Goal: Information Seeking & Learning: Find specific page/section

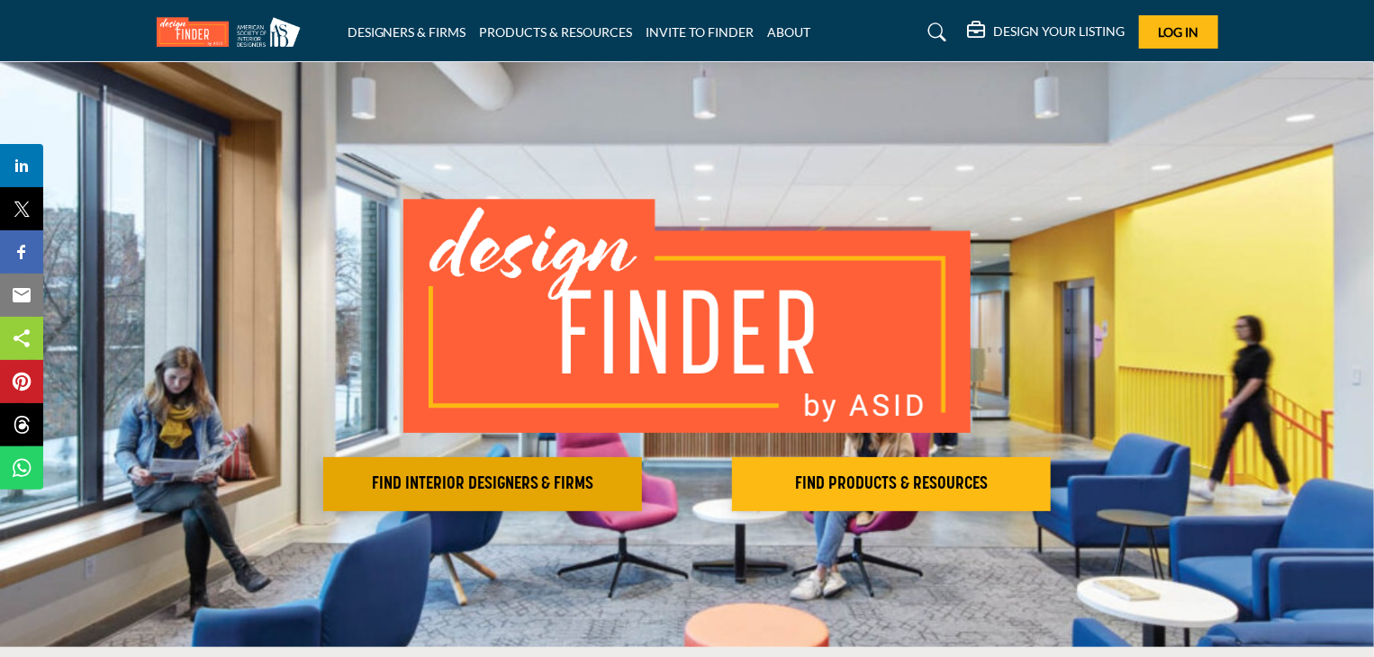
click at [539, 476] on h2 "FIND INTERIOR DESIGNERS & FIRMS" at bounding box center [483, 485] width 308 height 22
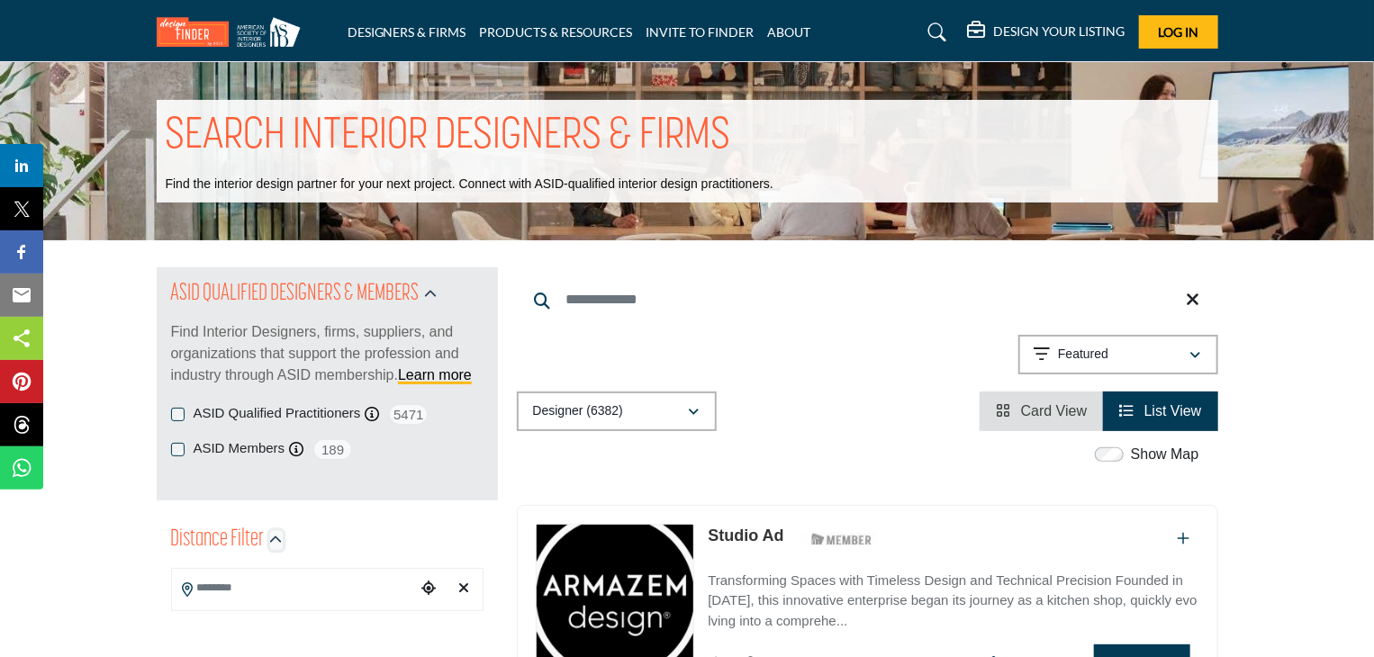
click at [274, 541] on icon "button" at bounding box center [276, 540] width 13 height 13
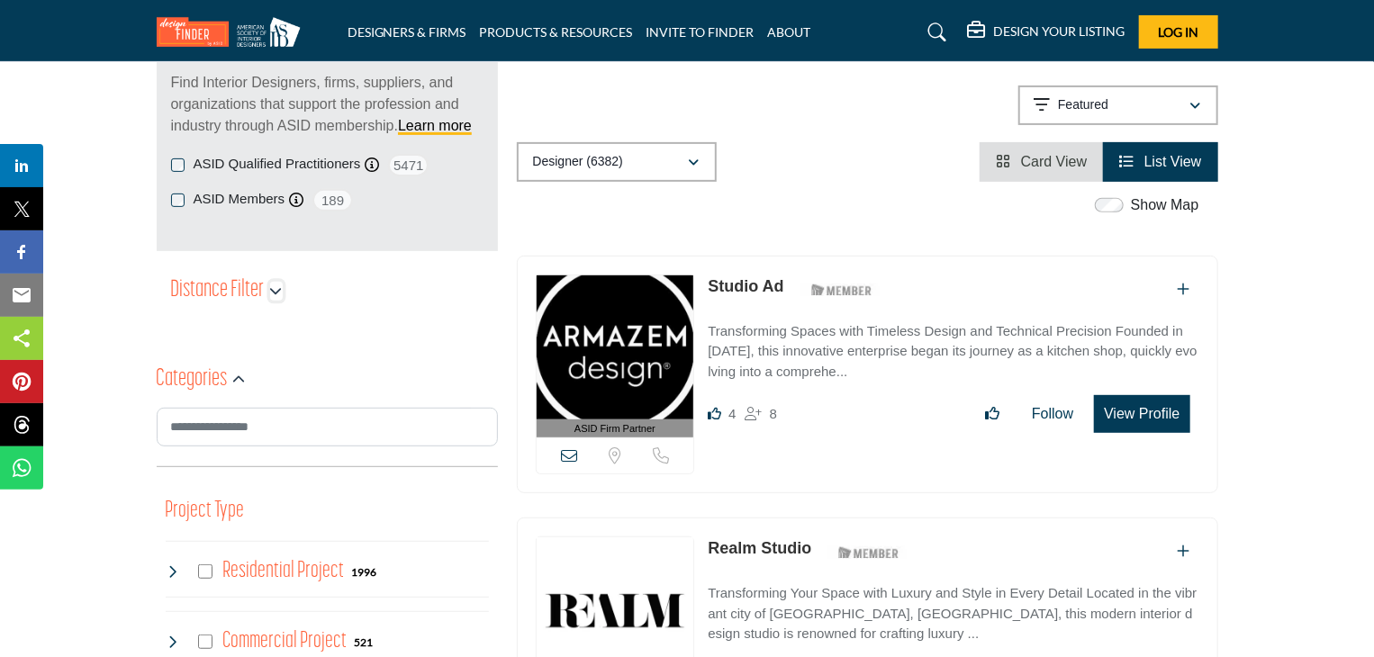
scroll to position [271, 0]
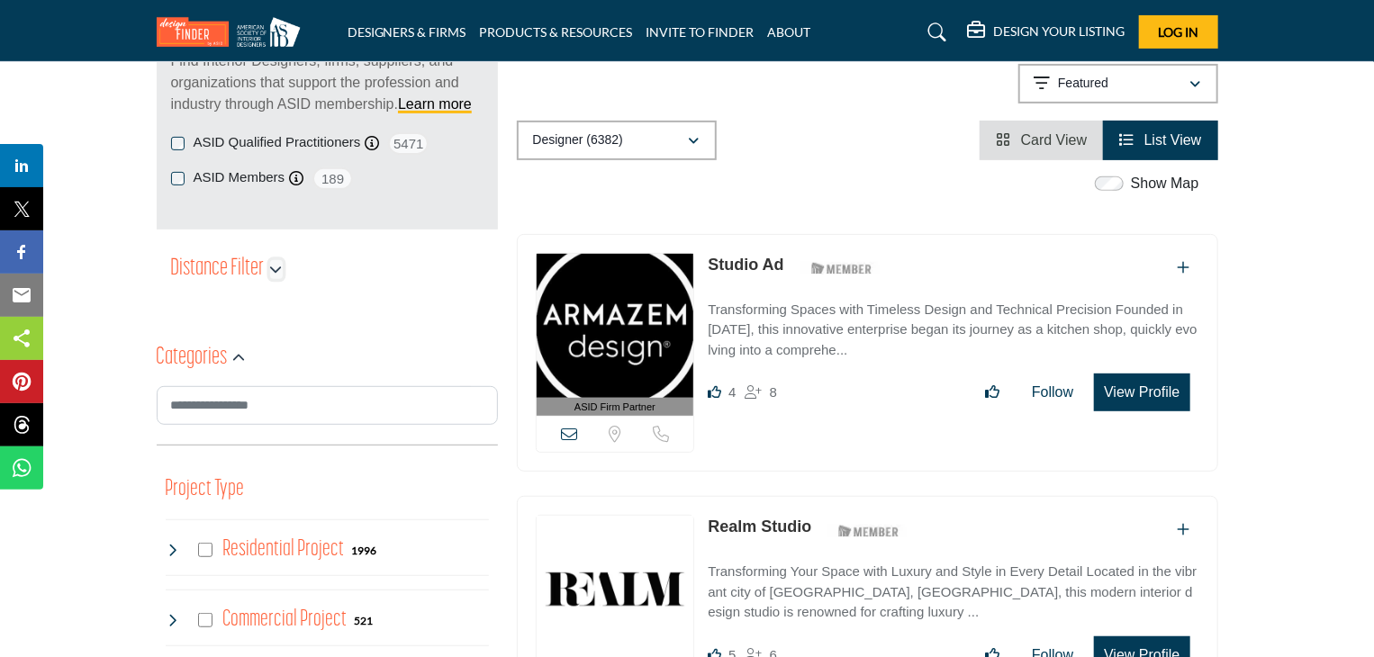
click at [270, 271] on icon "button" at bounding box center [276, 269] width 13 height 13
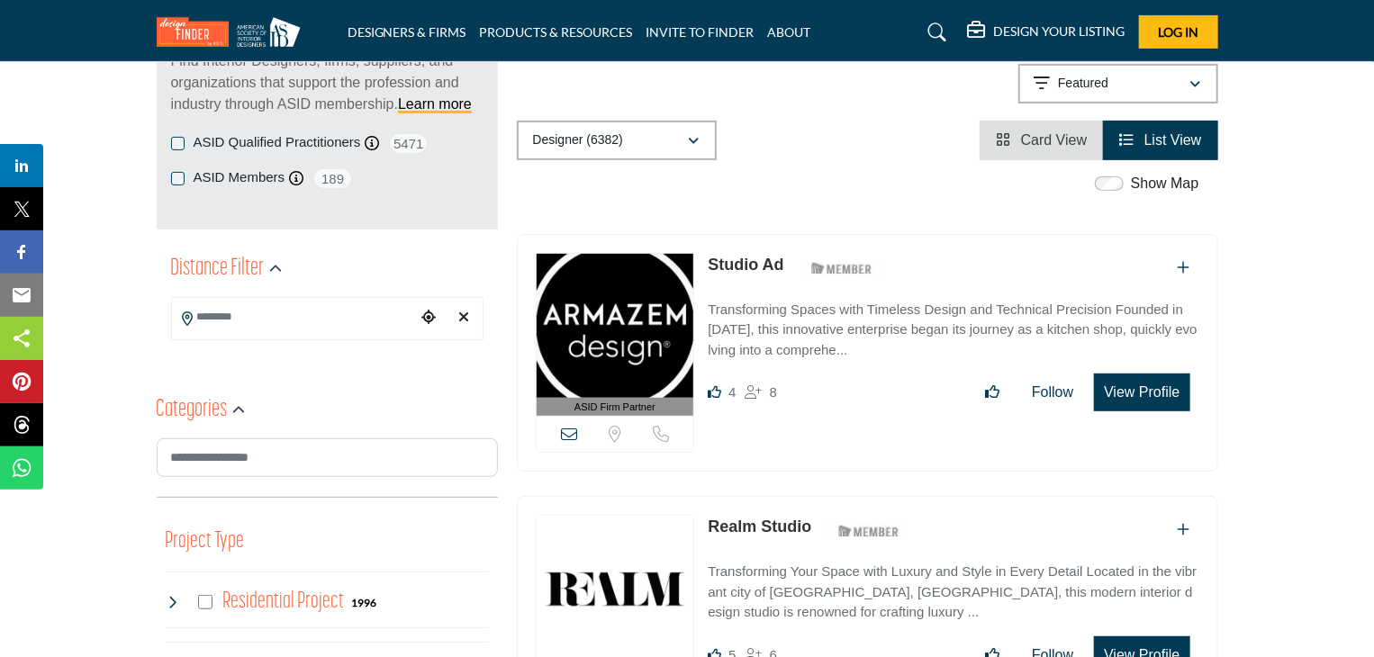
click at [254, 322] on input "Search Location" at bounding box center [293, 317] width 243 height 35
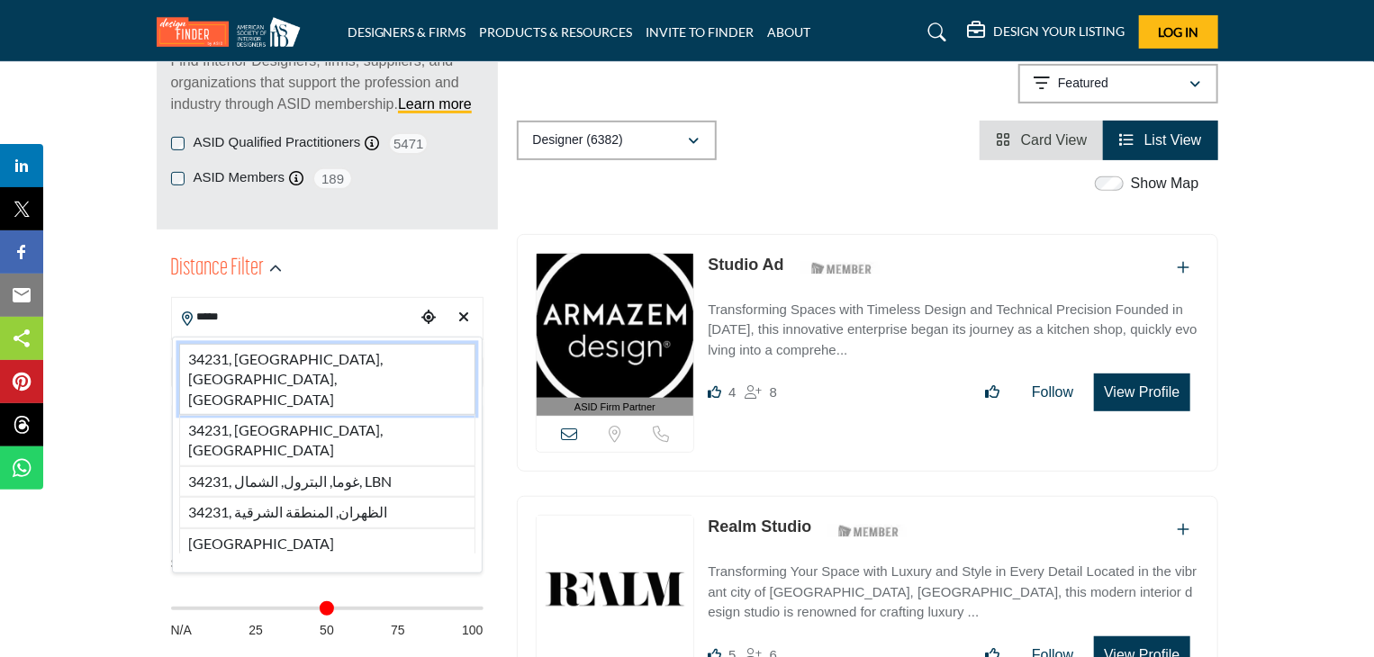
click at [265, 364] on li "34231, Sarasota, FL, USA" at bounding box center [327, 379] width 296 height 71
type input "**********"
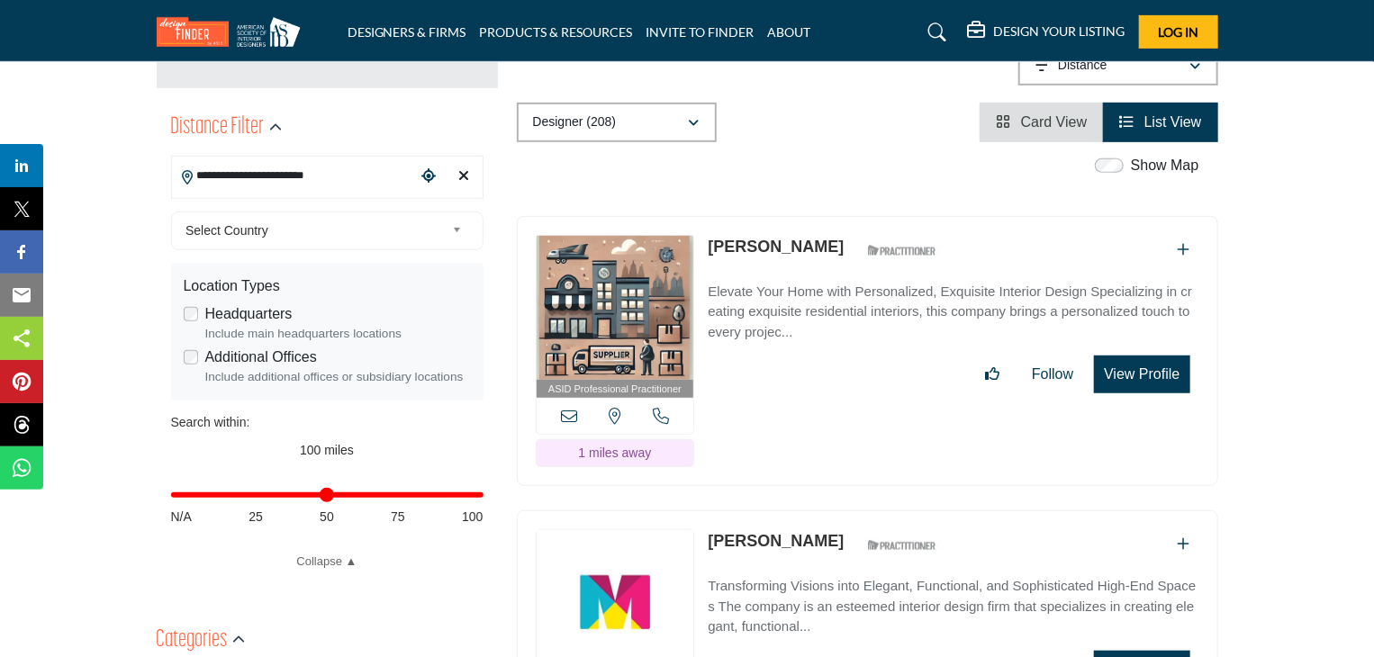
scroll to position [429, 0]
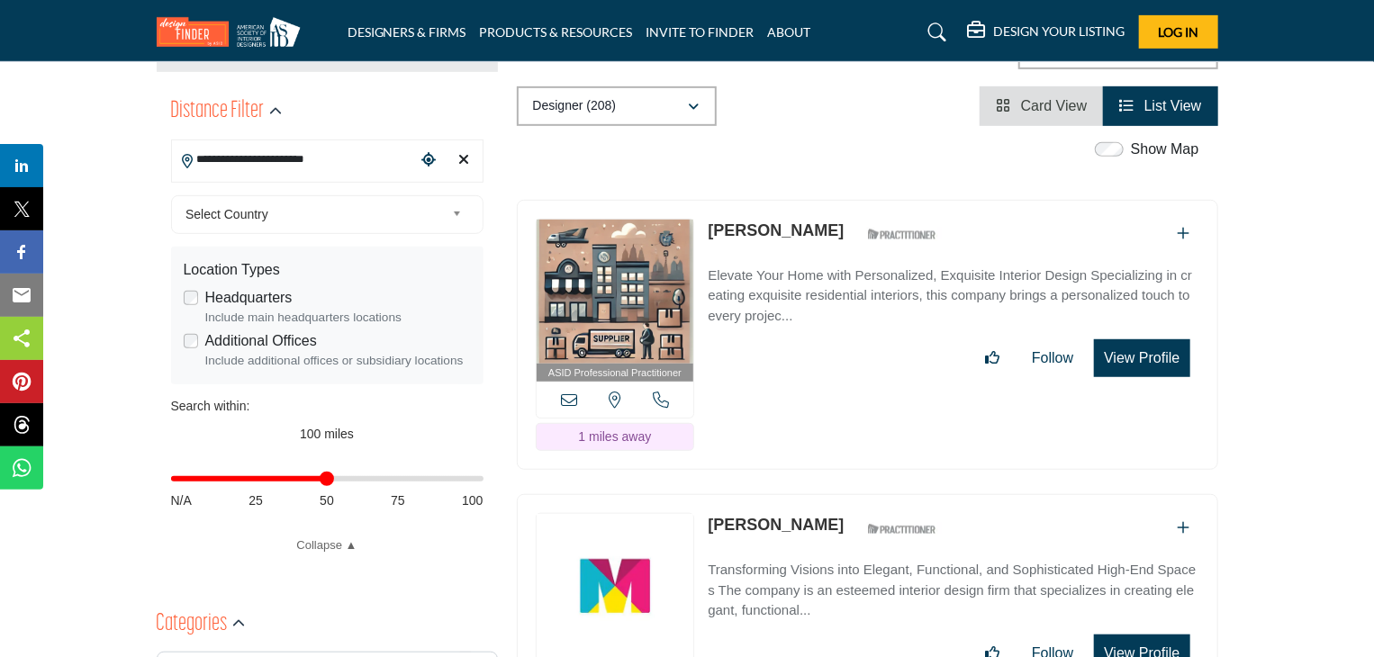
drag, startPoint x: 475, startPoint y: 480, endPoint x: 330, endPoint y: 481, distance: 144.1
type input "**"
click at [330, 481] on input "Distance in miles" at bounding box center [327, 479] width 312 height 4
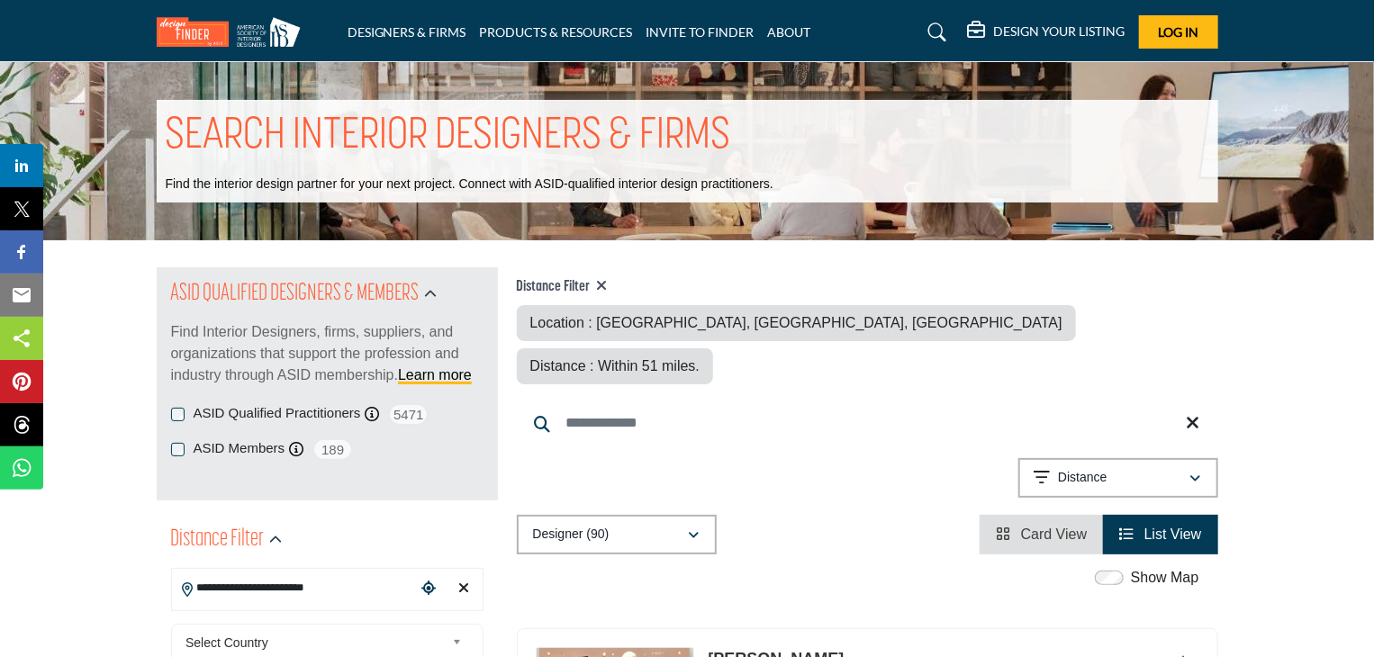
click at [592, 402] on input "Search Keyword" at bounding box center [867, 423] width 701 height 43
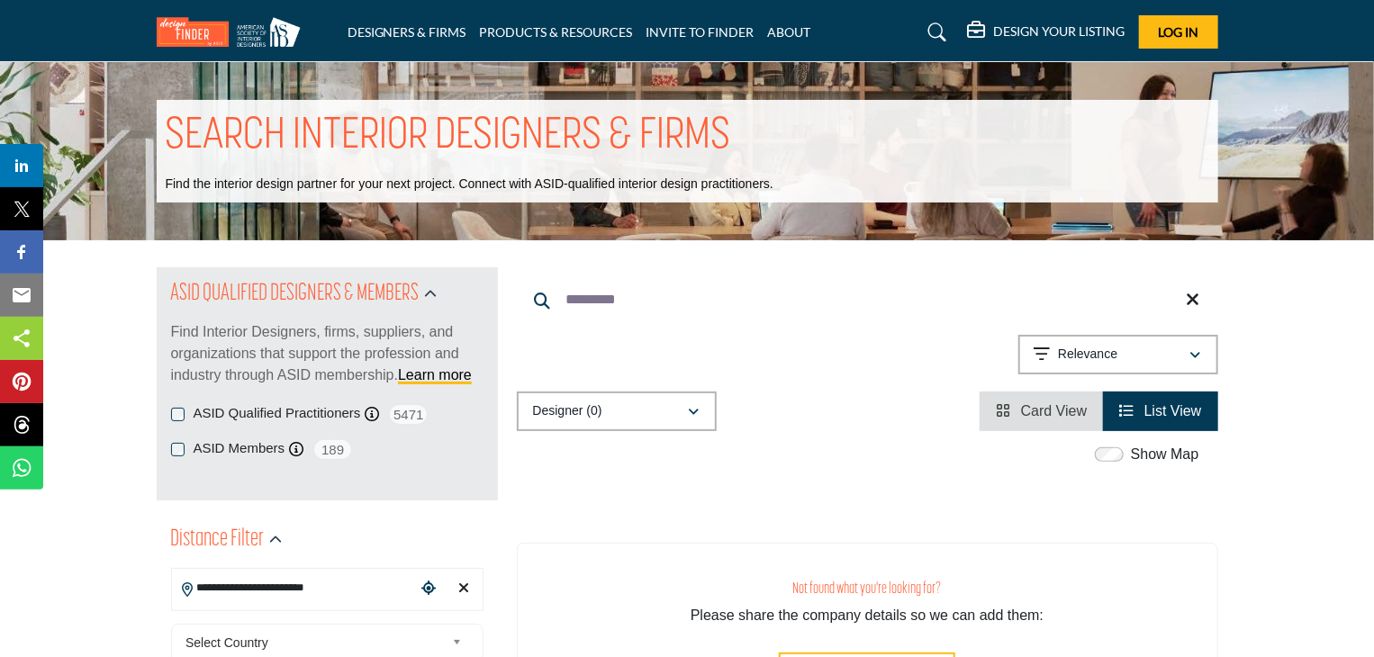
click at [575, 303] on input "*********" at bounding box center [867, 299] width 701 height 43
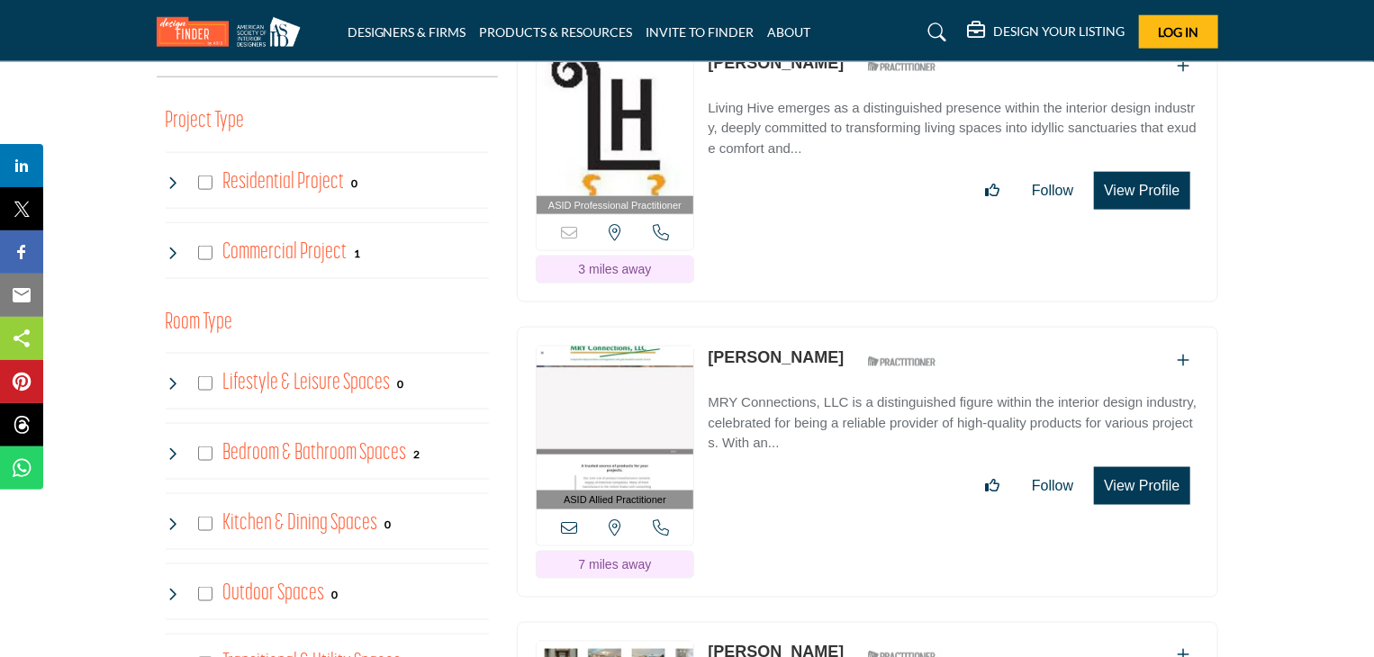
scroll to position [903, 0]
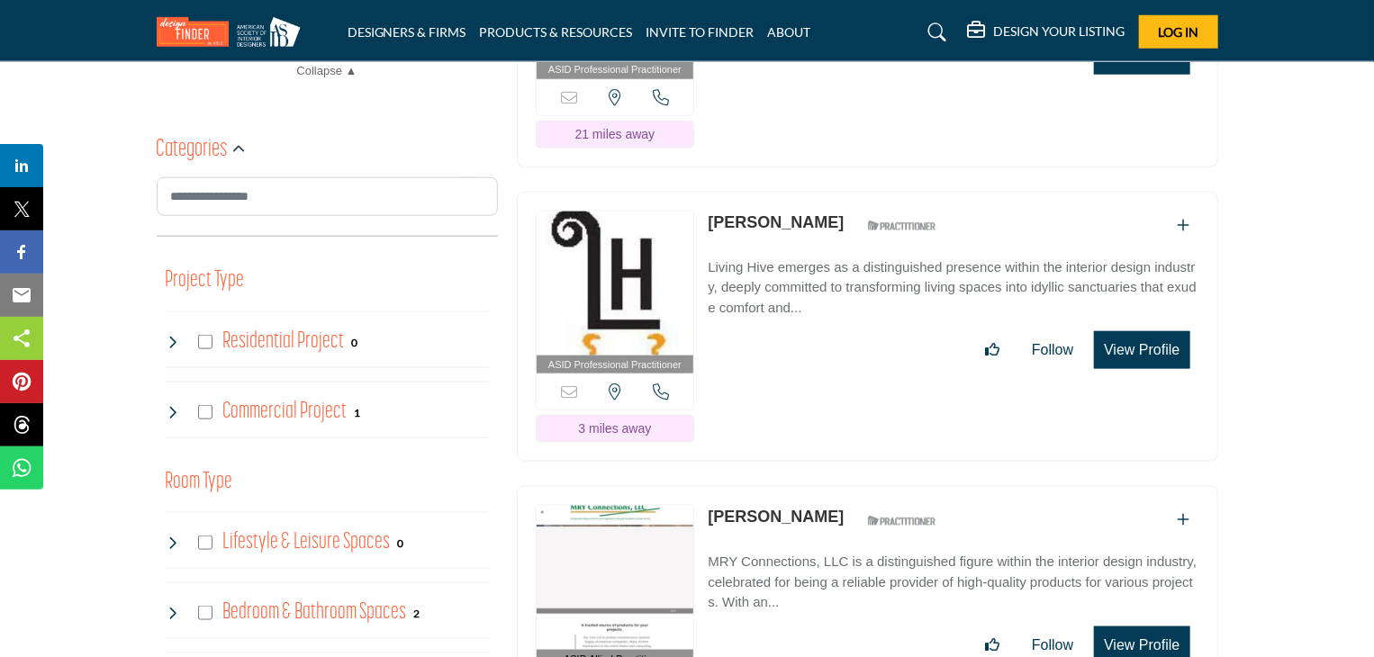
type input "********"
click at [934, 32] on icon at bounding box center [937, 32] width 18 height 18
click at [933, 31] on icon at bounding box center [937, 32] width 18 height 18
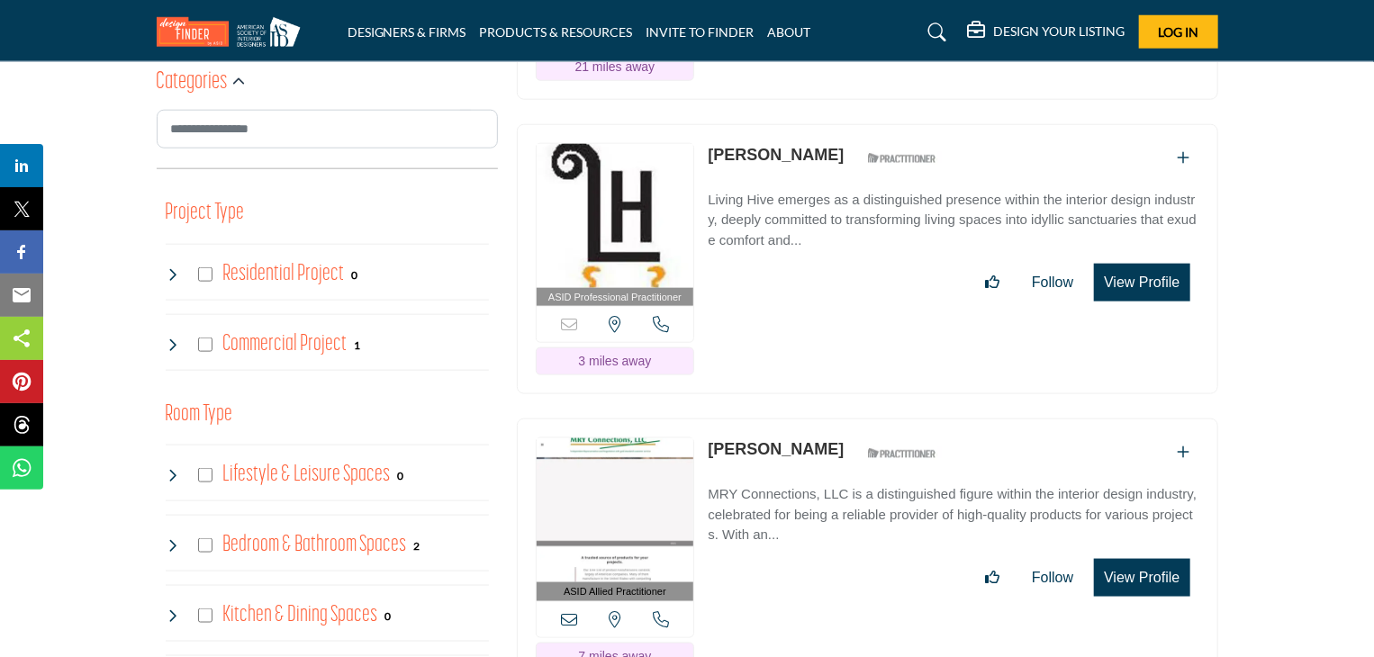
scroll to position [903, 0]
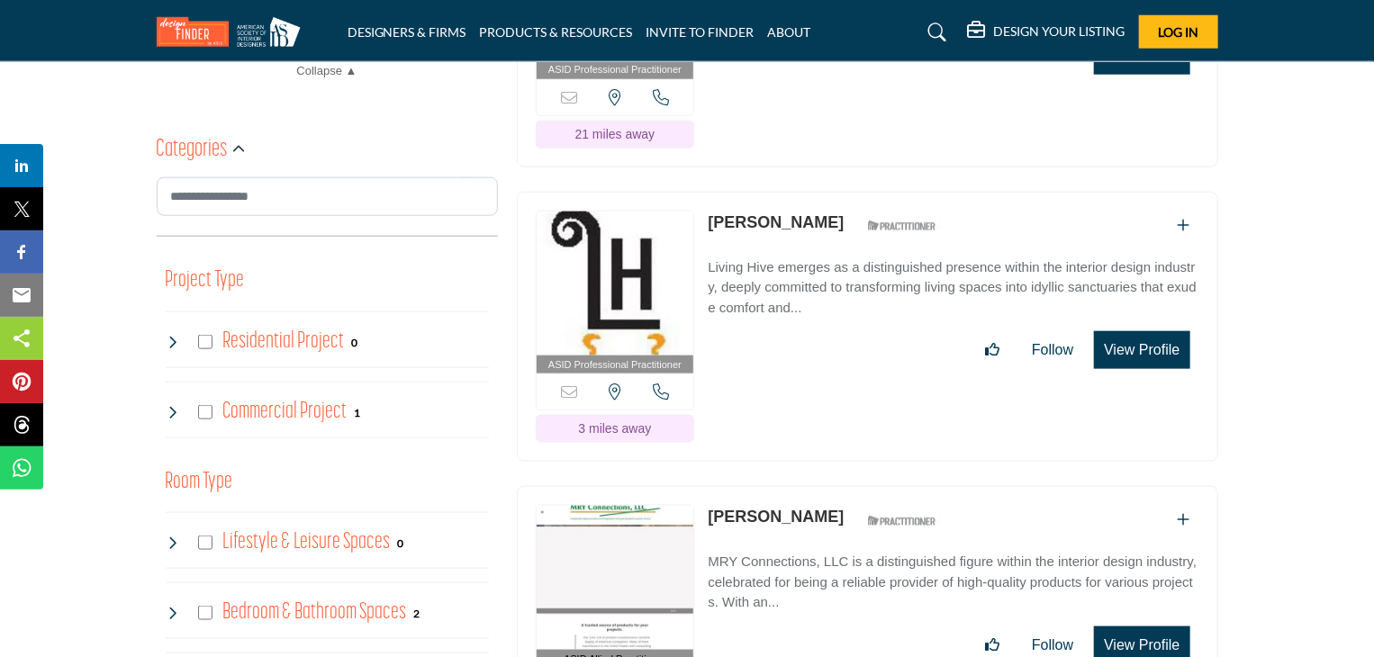
click at [892, 30] on div "DESIGN YOUR LISTING Pricing Page Design Your Listing" at bounding box center [1037, 31] width 362 height 33
click at [926, 33] on link at bounding box center [934, 32] width 48 height 29
click at [886, 26] on div "DESIGN YOUR LISTING Pricing Page Design Your Listing" at bounding box center [1037, 31] width 362 height 33
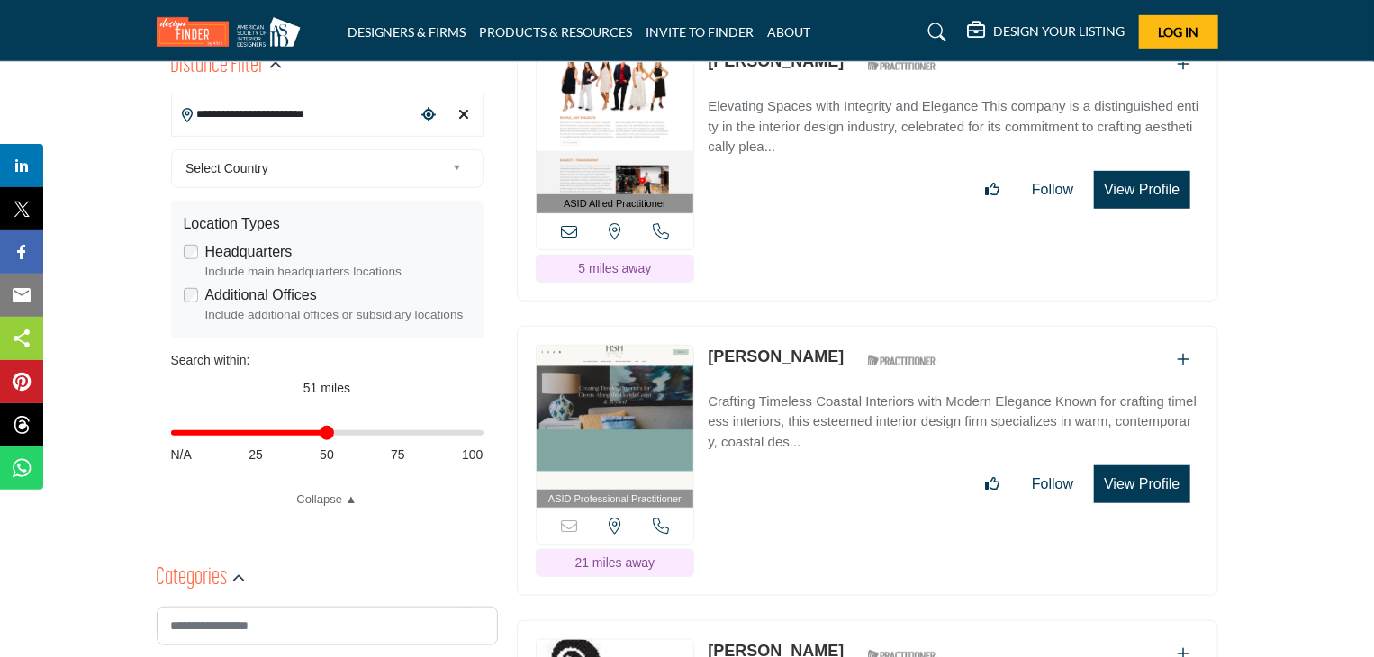
scroll to position [0, 0]
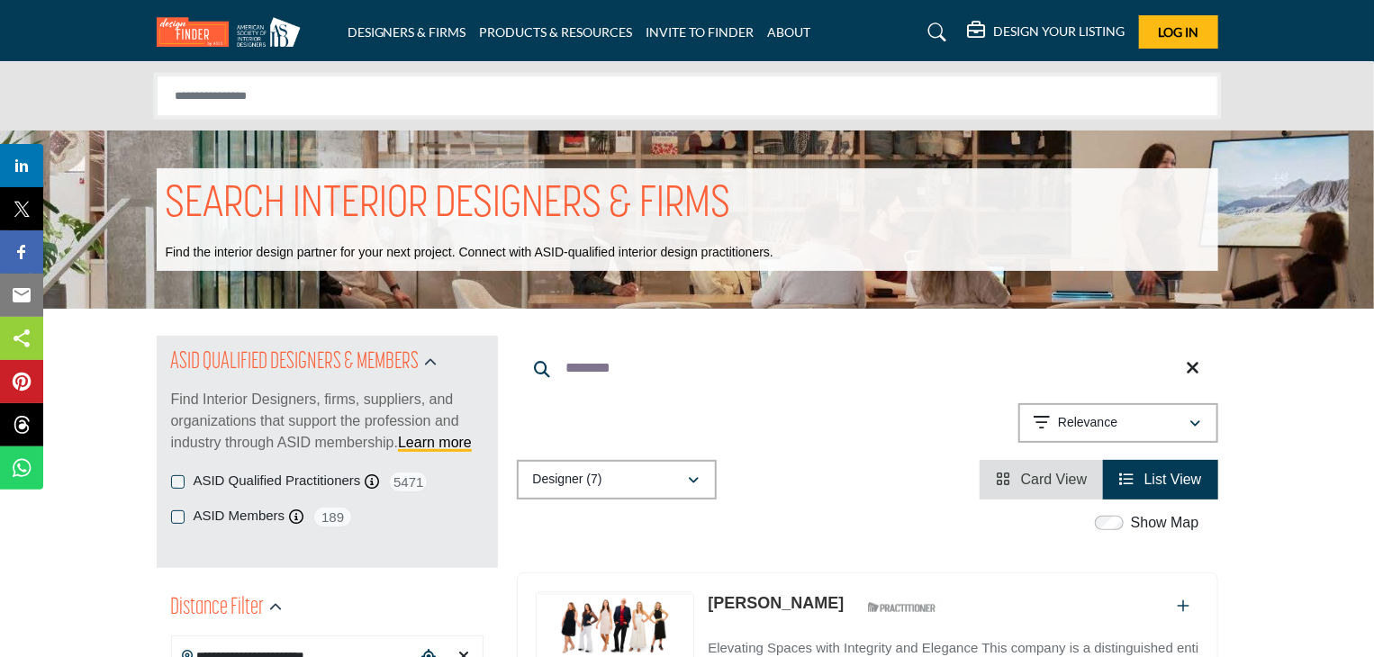
click at [571, 100] on input "Search Solutions" at bounding box center [688, 96] width 1062 height 41
type input "*********"
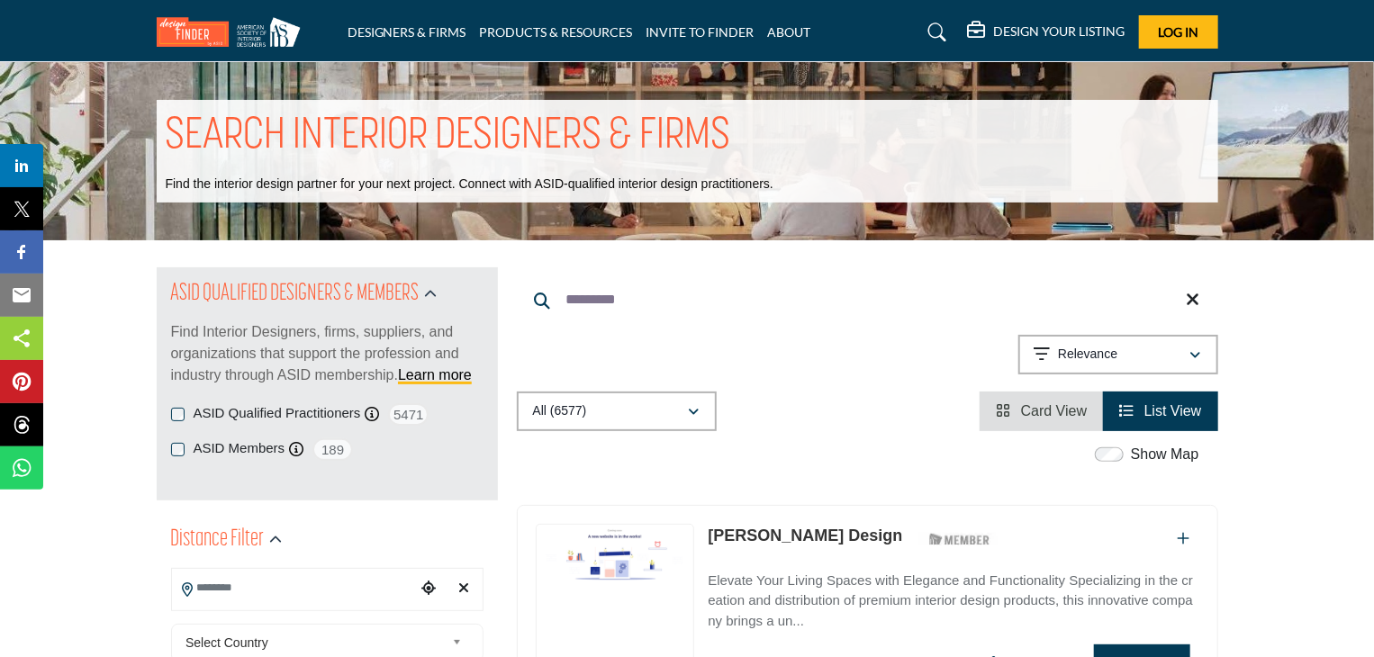
click at [637, 294] on input "*********" at bounding box center [867, 299] width 701 height 43
drag, startPoint x: 636, startPoint y: 300, endPoint x: 562, endPoint y: 300, distance: 73.8
click at [562, 300] on input "*********" at bounding box center [867, 299] width 701 height 43
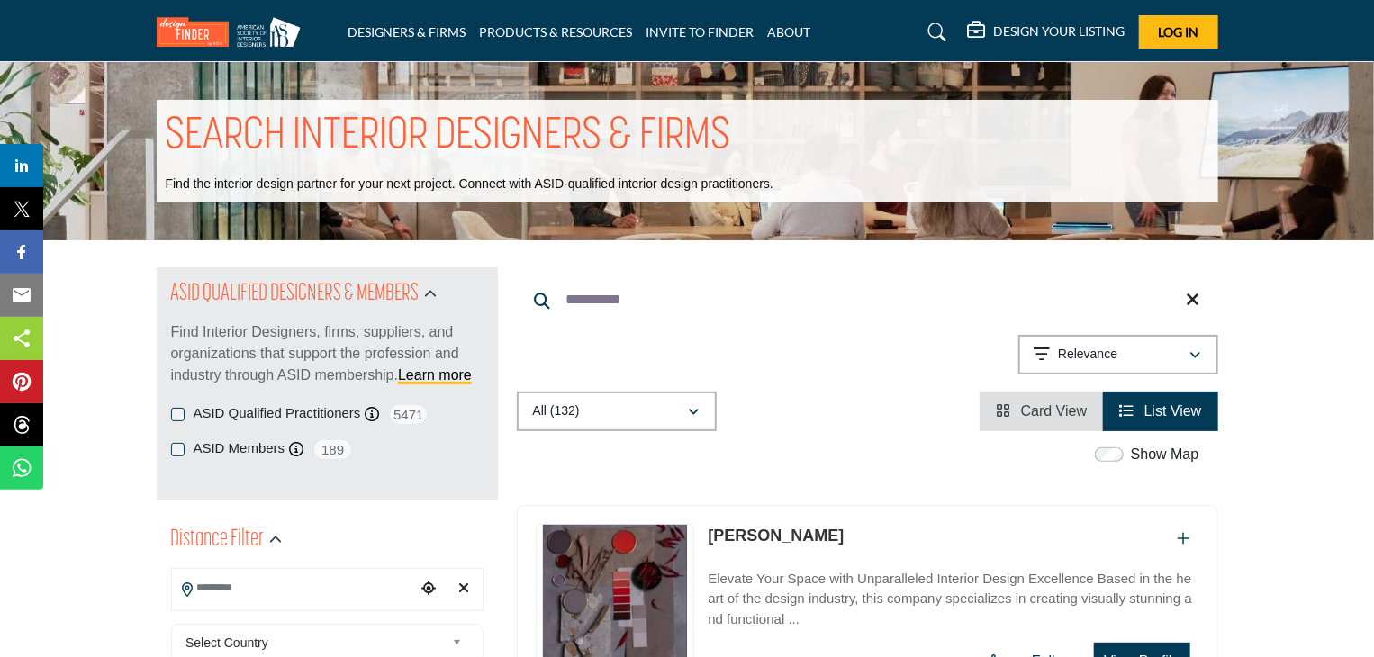
type input "**********"
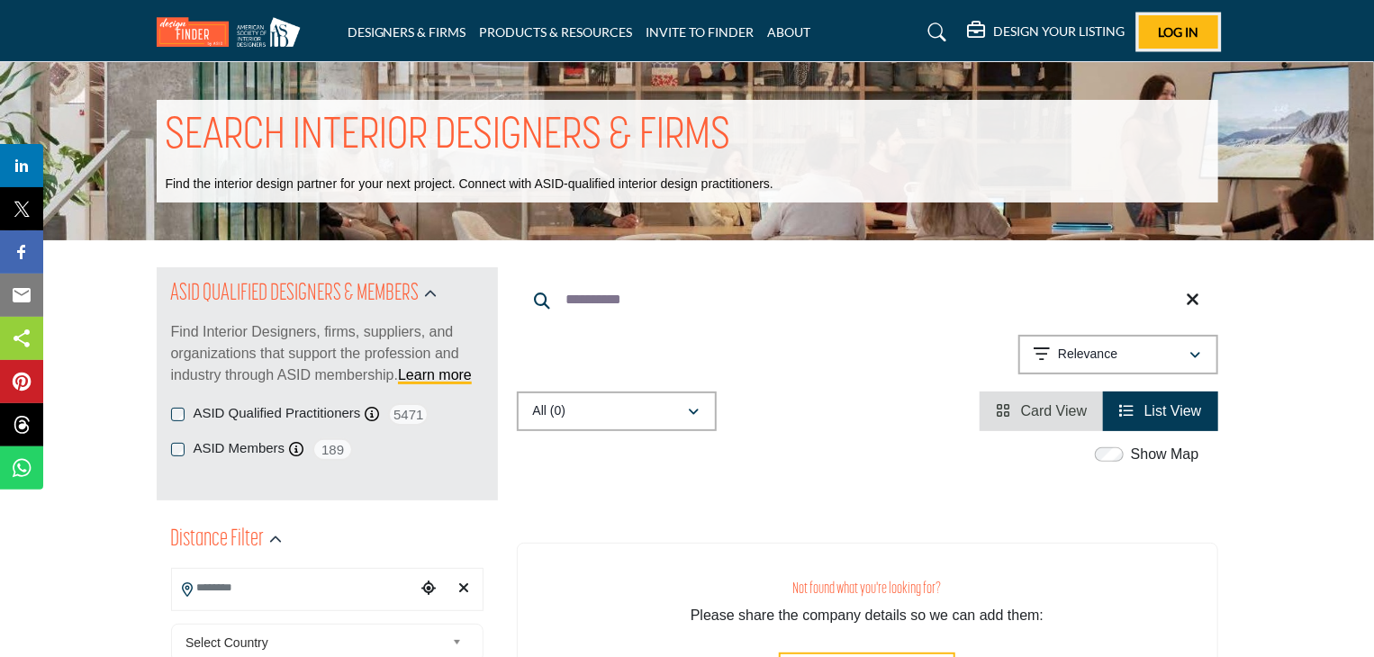
click at [1183, 30] on span "Log In" at bounding box center [1178, 31] width 41 height 15
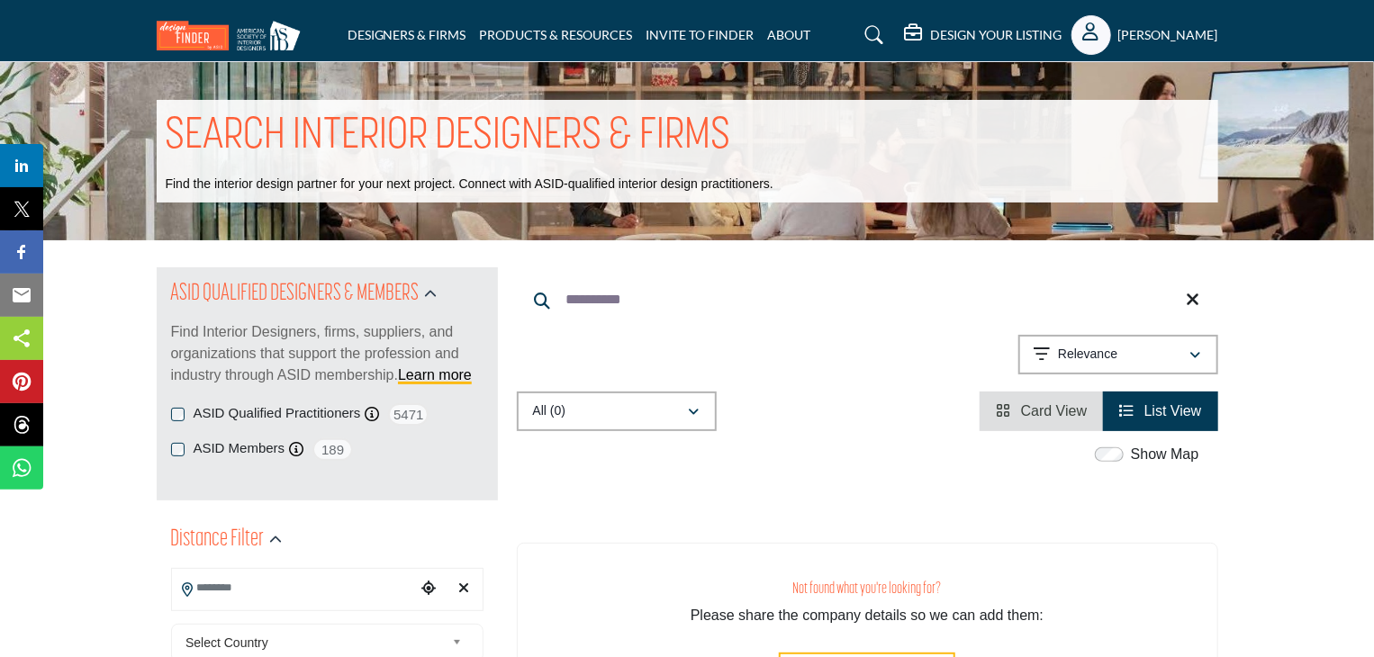
click at [1118, 44] on h5 "Ekaterina Bolshakova" at bounding box center [1168, 35] width 100 height 18
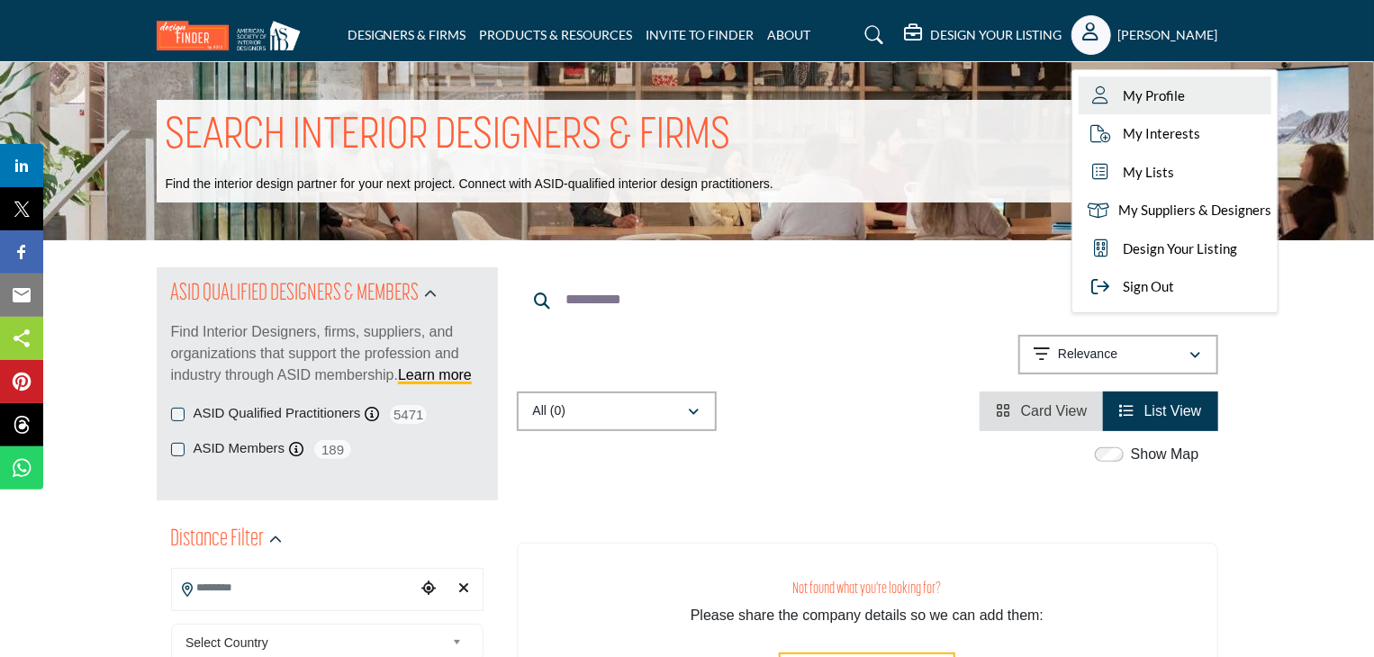
click at [1124, 89] on span "My Profile" at bounding box center [1155, 96] width 62 height 21
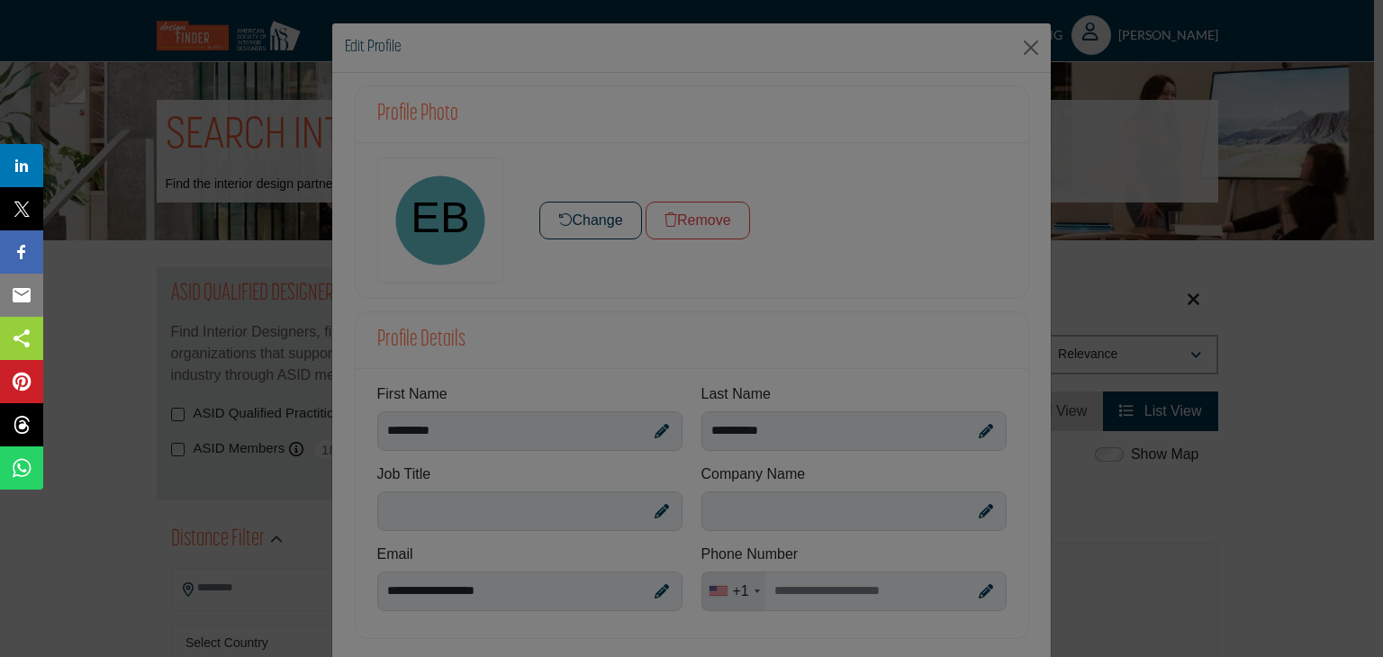
click at [584, 520] on div at bounding box center [691, 328] width 1383 height 657
click at [590, 227] on div at bounding box center [691, 328] width 1383 height 657
click at [655, 511] on div at bounding box center [691, 328] width 1383 height 657
click at [443, 222] on div at bounding box center [691, 328] width 1383 height 657
click at [442, 105] on div at bounding box center [691, 328] width 1383 height 657
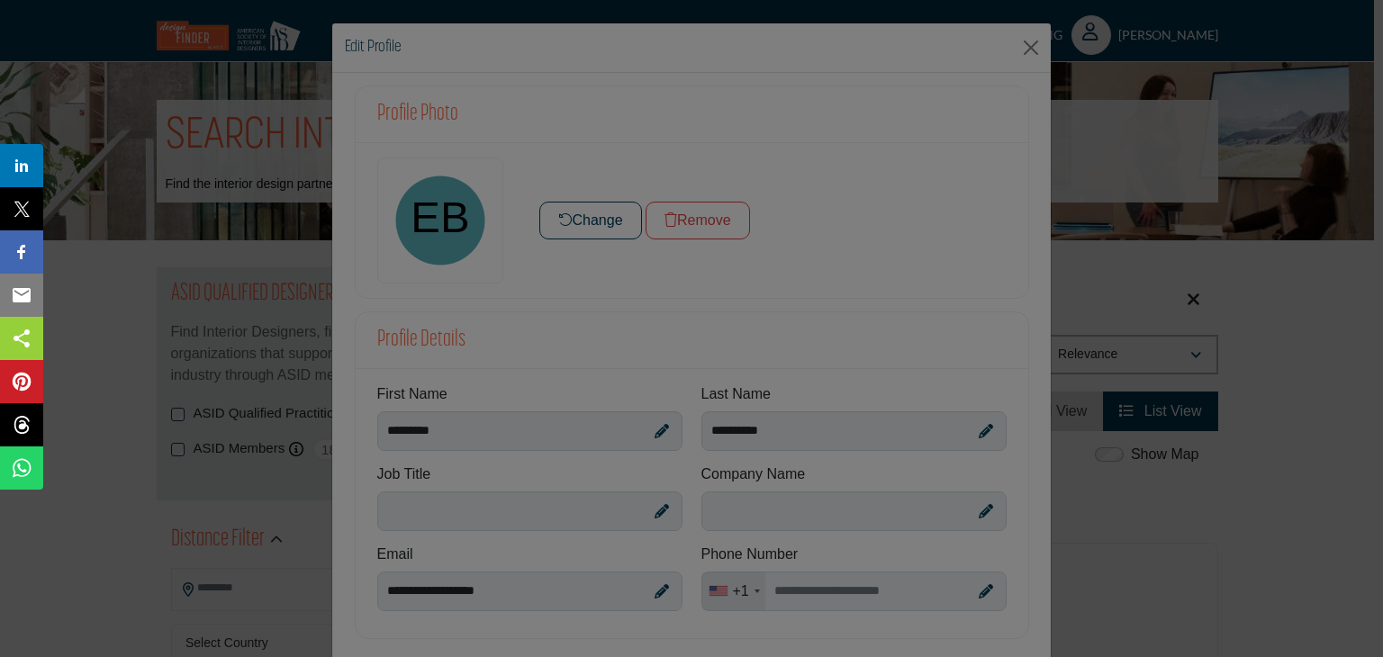
drag, startPoint x: 871, startPoint y: 51, endPoint x: 873, endPoint y: 15, distance: 36.1
click at [873, 15] on div at bounding box center [691, 328] width 1383 height 657
click at [850, 514] on div at bounding box center [691, 328] width 1383 height 657
click at [872, 595] on div at bounding box center [691, 328] width 1383 height 657
click at [426, 343] on div at bounding box center [691, 328] width 1383 height 657
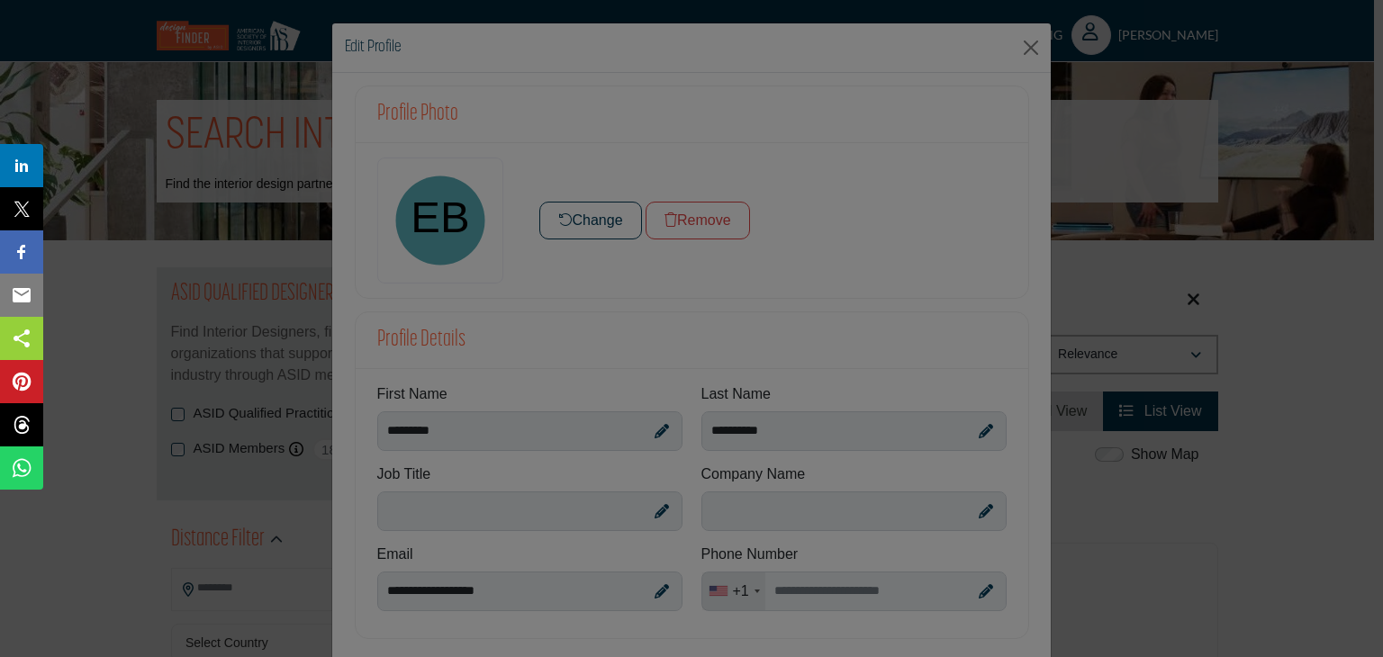
click at [436, 592] on div at bounding box center [691, 328] width 1383 height 657
click at [785, 589] on div at bounding box center [691, 328] width 1383 height 657
click at [656, 512] on div at bounding box center [691, 328] width 1383 height 657
click at [559, 213] on div at bounding box center [691, 328] width 1383 height 657
click at [547, 213] on div at bounding box center [691, 328] width 1383 height 657
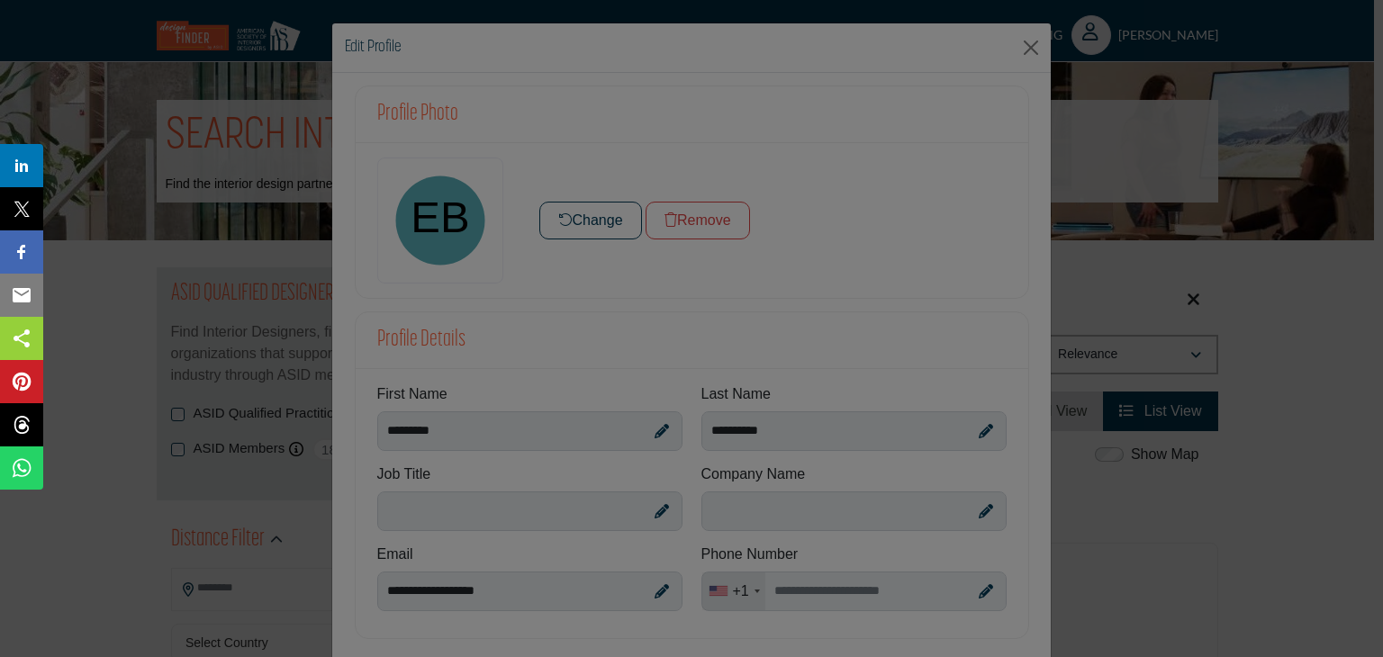
click at [547, 213] on div at bounding box center [691, 328] width 1383 height 657
click at [448, 221] on div at bounding box center [691, 328] width 1383 height 657
drag, startPoint x: 448, startPoint y: 221, endPoint x: 436, endPoint y: 226, distance: 12.9
click at [436, 226] on div at bounding box center [691, 328] width 1383 height 657
click at [449, 343] on div at bounding box center [691, 328] width 1383 height 657
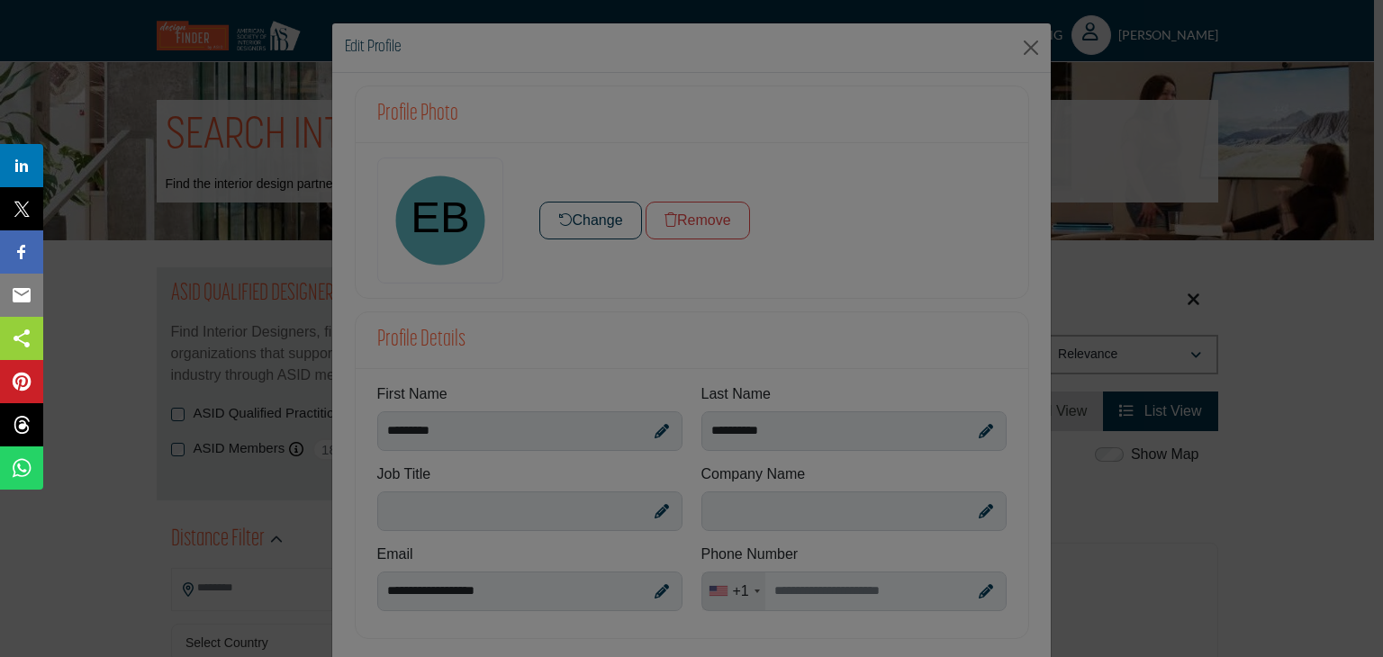
click at [374, 44] on div at bounding box center [691, 328] width 1383 height 657
click at [1027, 44] on div at bounding box center [691, 328] width 1383 height 657
click at [1027, 48] on div at bounding box center [691, 328] width 1383 height 657
